Goal: Task Accomplishment & Management: Use online tool/utility

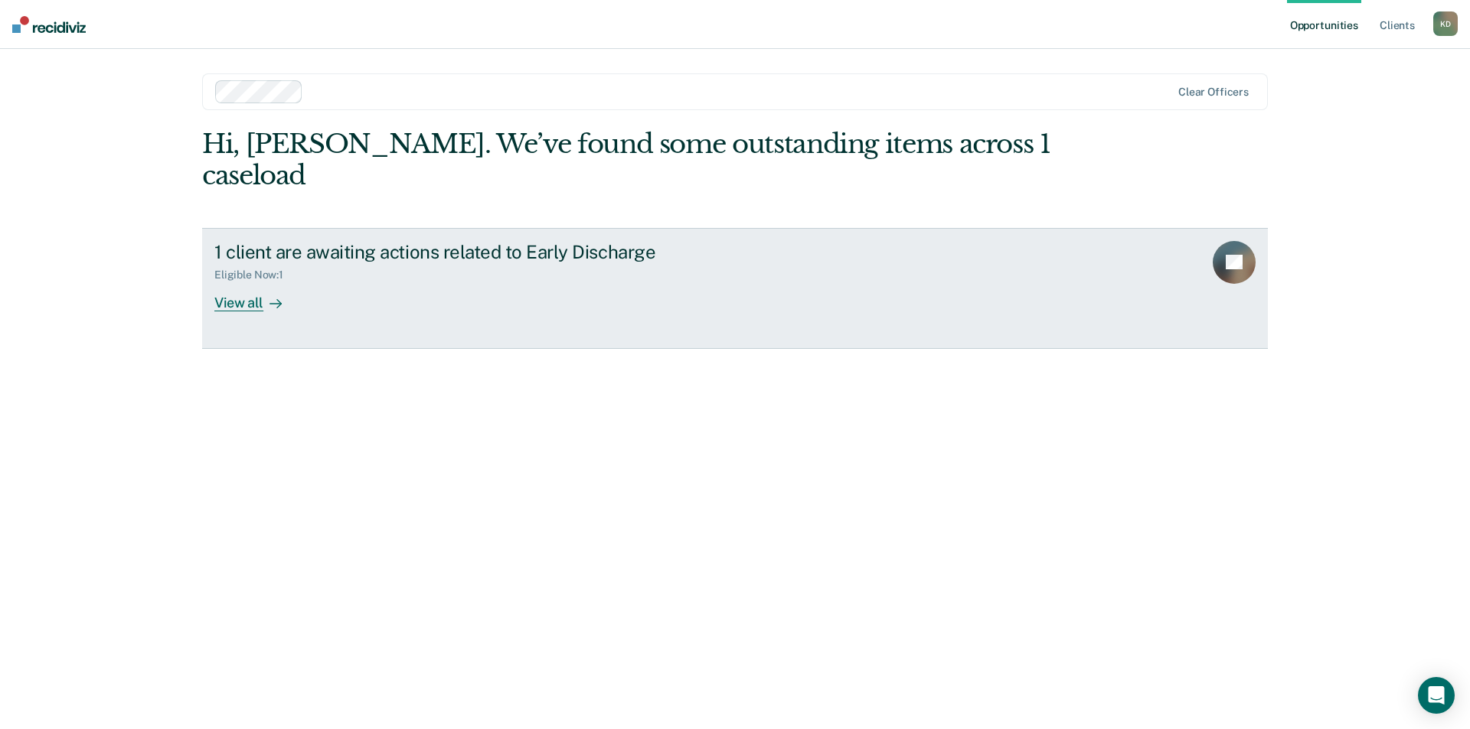
click at [269, 298] on icon at bounding box center [275, 304] width 12 height 12
